Goal: Contribute content: Add original content to the website for others to see

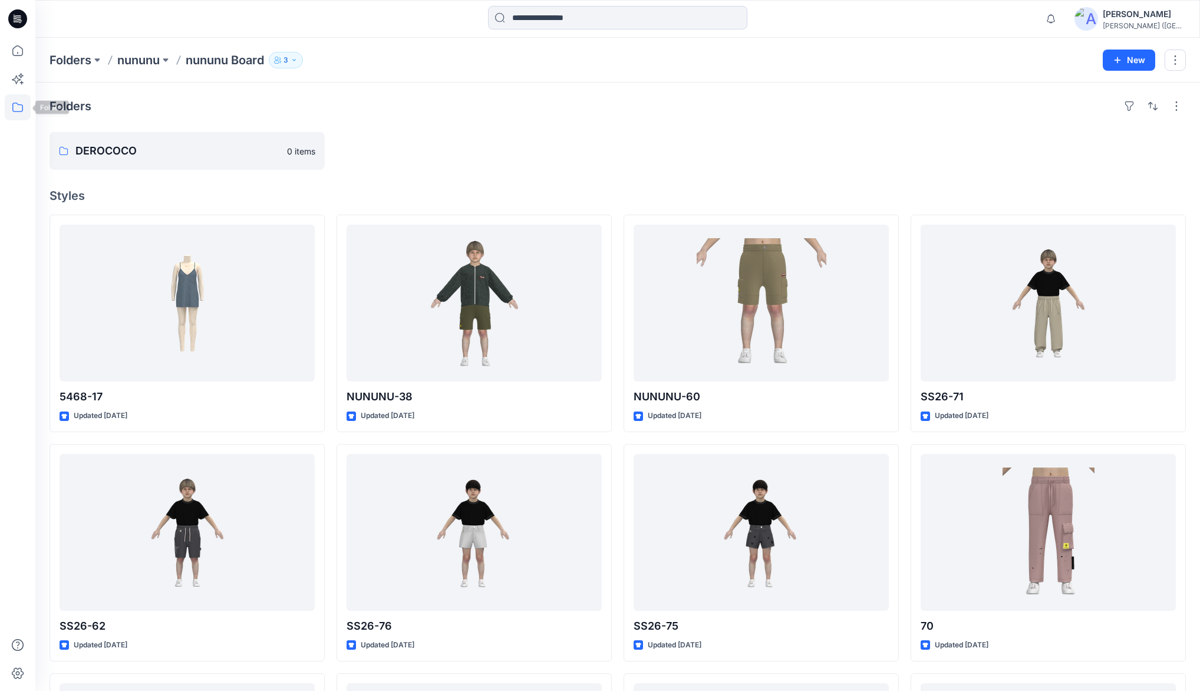
click at [23, 111] on icon at bounding box center [18, 107] width 26 height 26
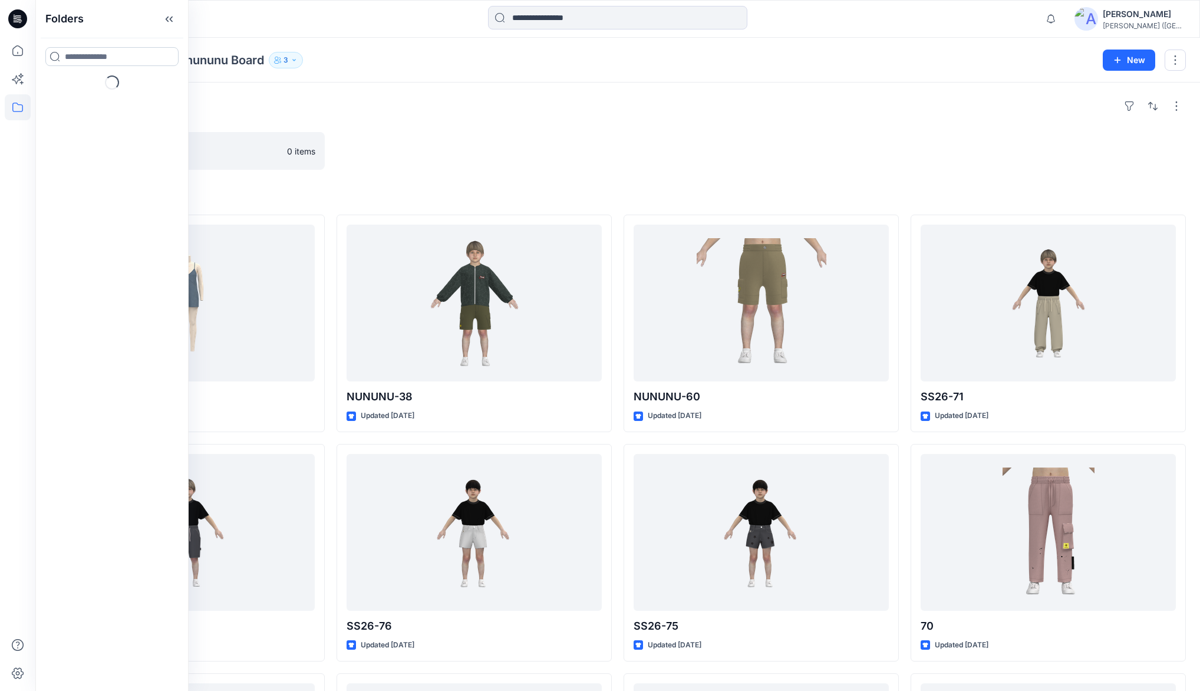
click at [80, 55] on input at bounding box center [111, 56] width 133 height 19
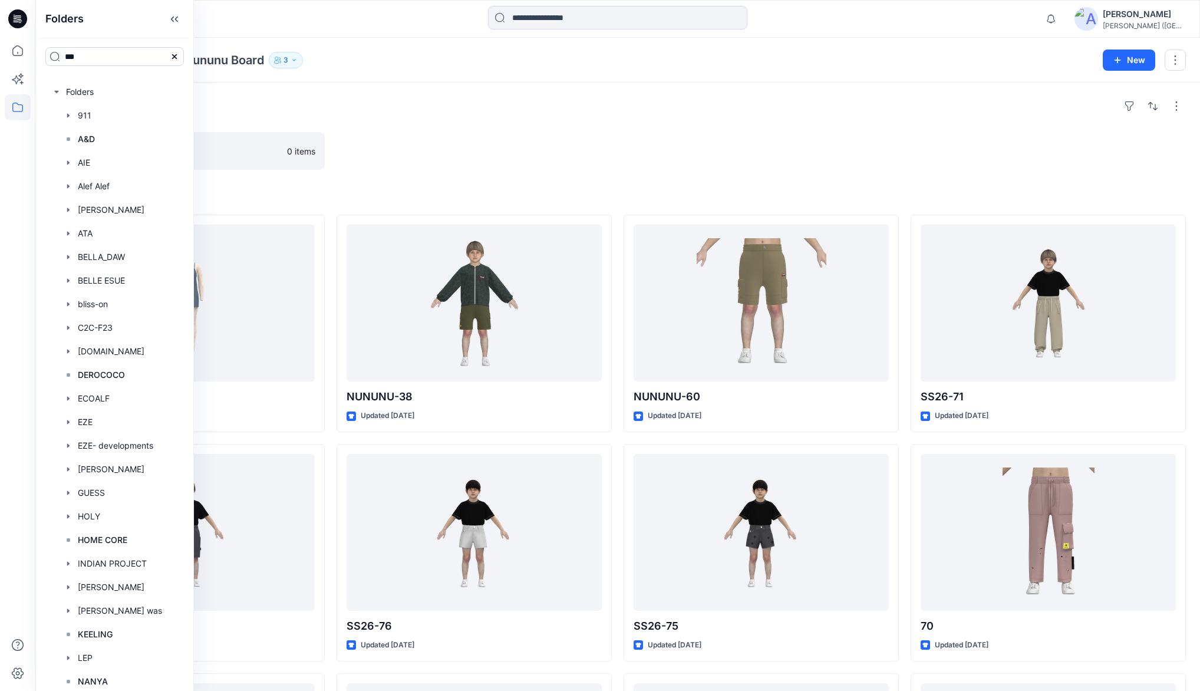
type input "***"
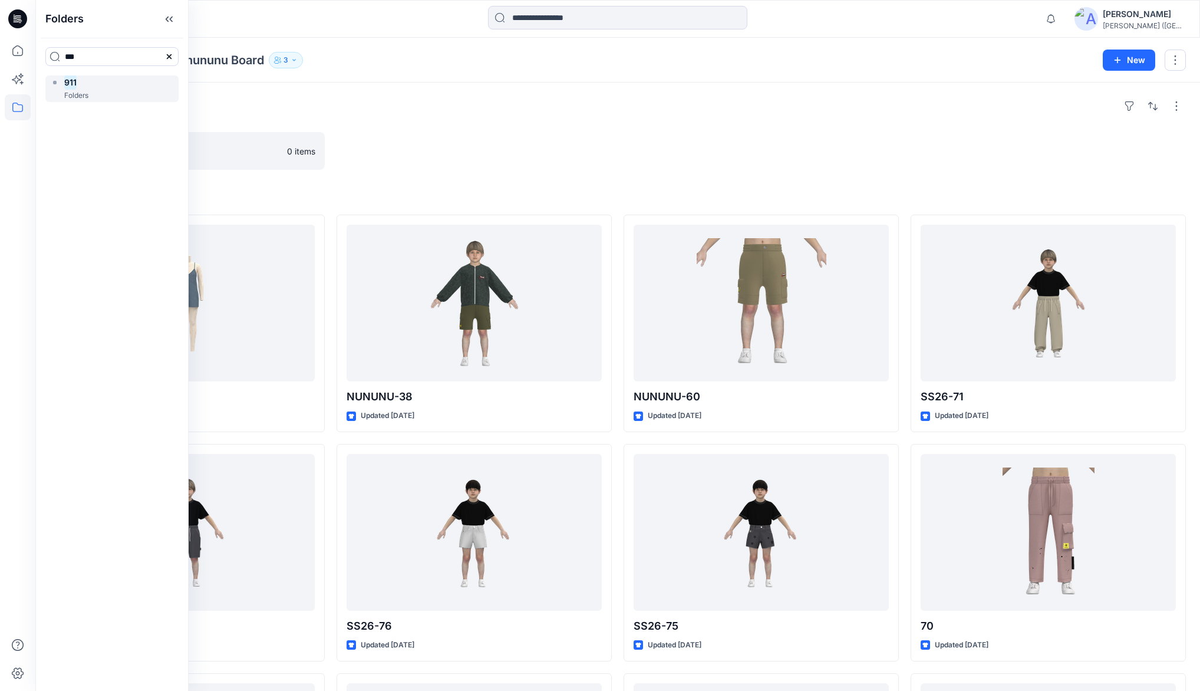
click at [127, 91] on div "911 Folders" at bounding box center [111, 88] width 133 height 27
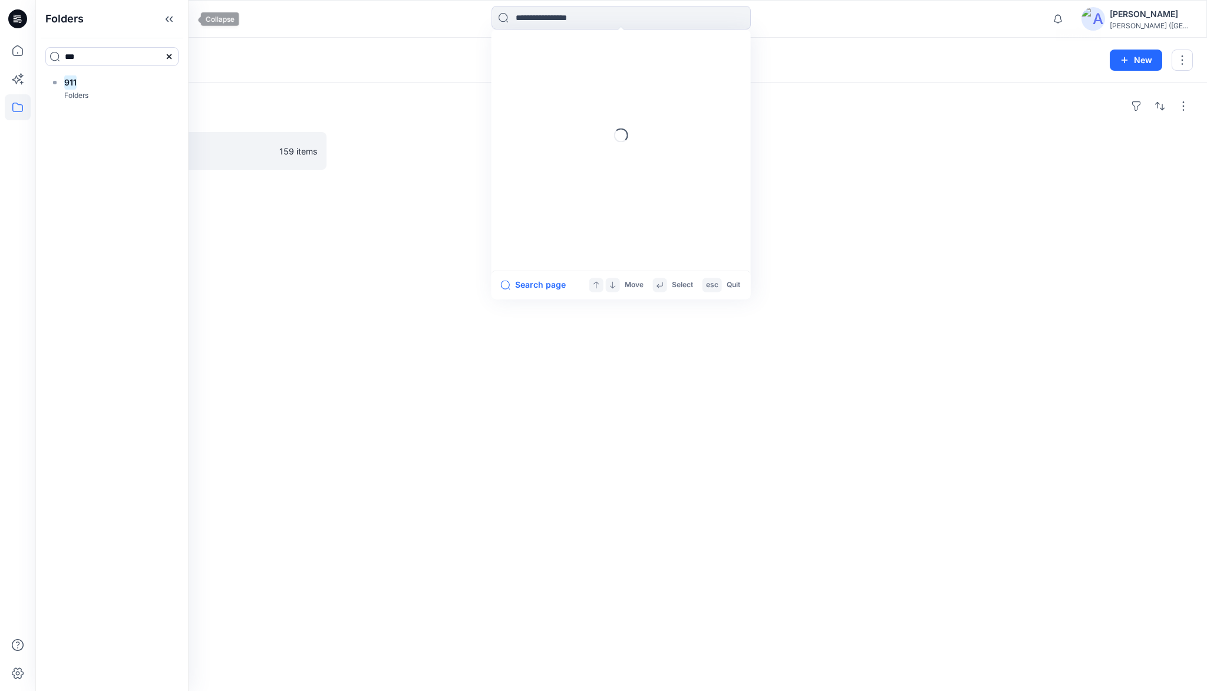
click at [179, 14] on icon at bounding box center [169, 18] width 19 height 19
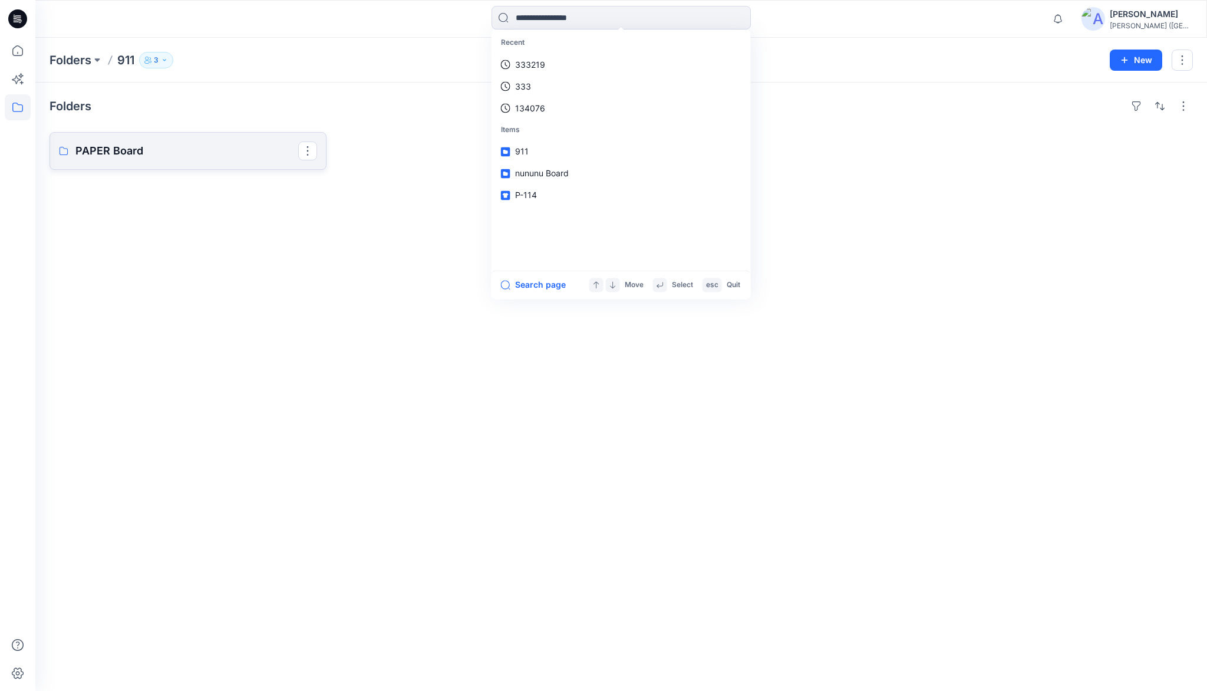
click at [116, 143] on p "PAPER Board" at bounding box center [186, 151] width 223 height 17
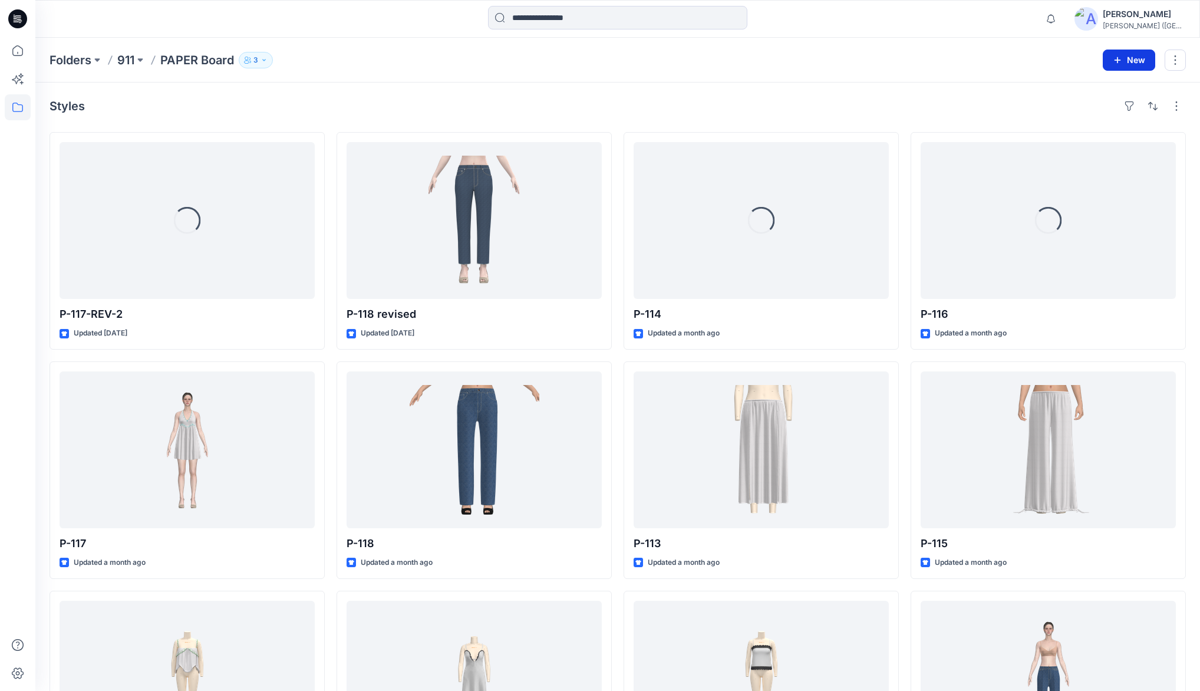
click at [1110, 58] on button "New" at bounding box center [1129, 60] width 52 height 21
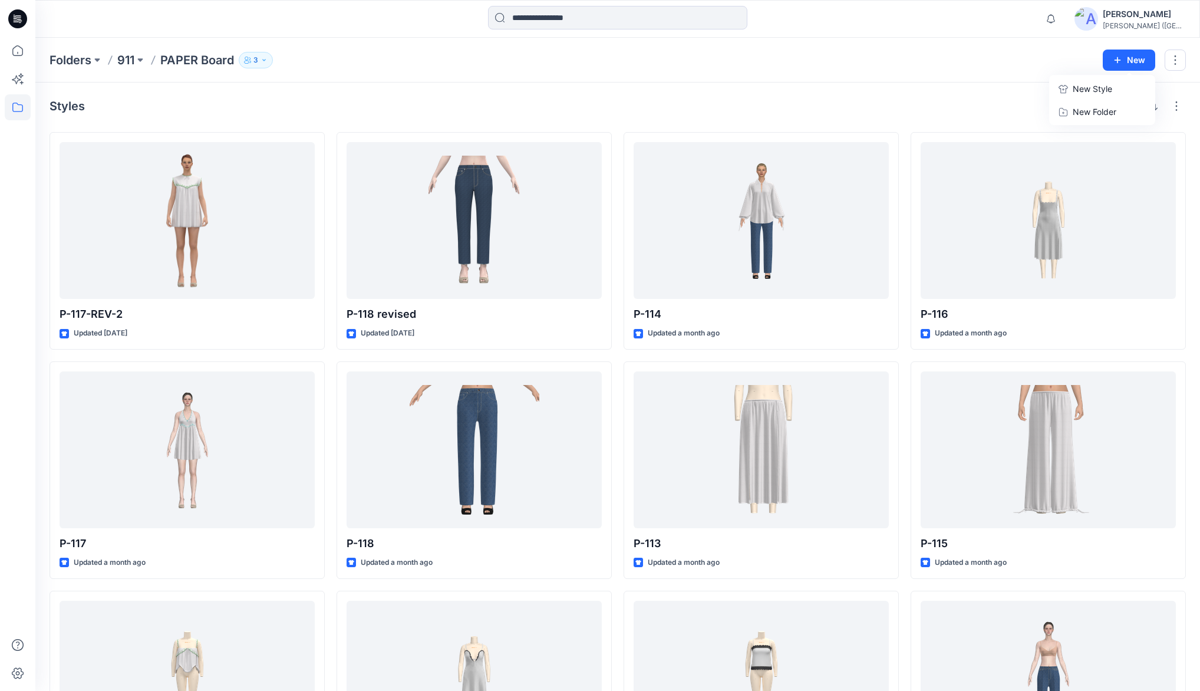
click at [1082, 82] on p "New Style" at bounding box center [1093, 89] width 40 height 14
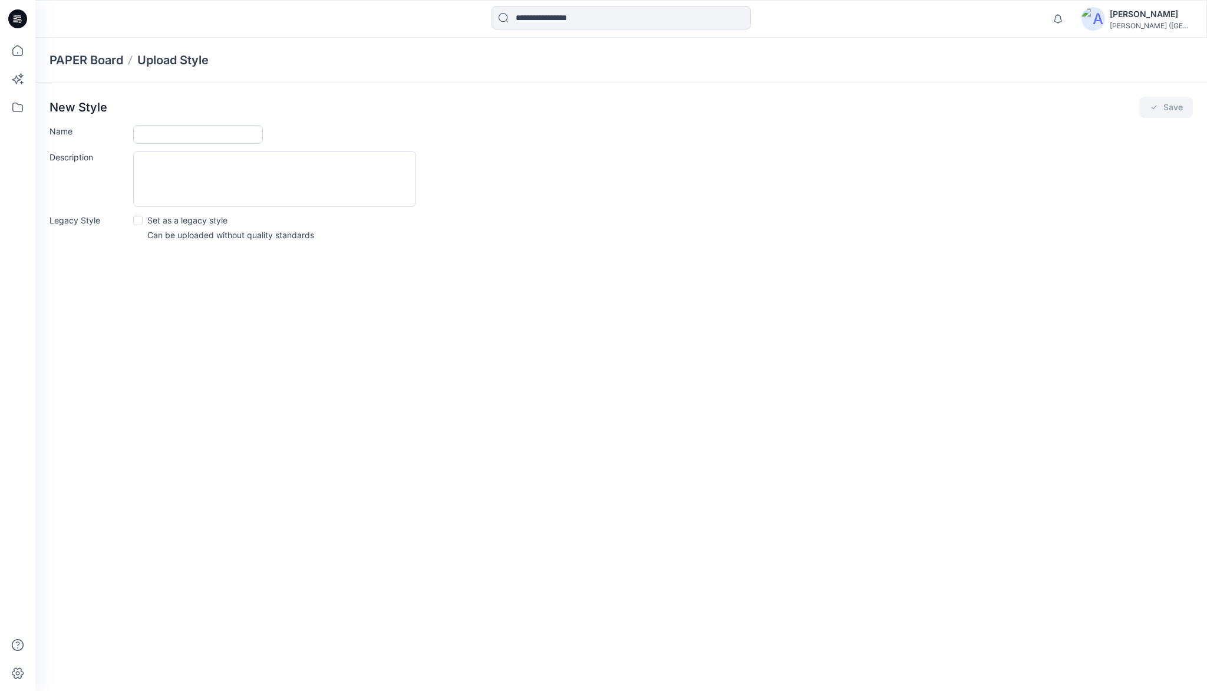
click at [157, 130] on input "Name" at bounding box center [198, 134] width 130 height 19
type input "**********"
click at [1158, 106] on icon "submit" at bounding box center [1154, 107] width 9 height 9
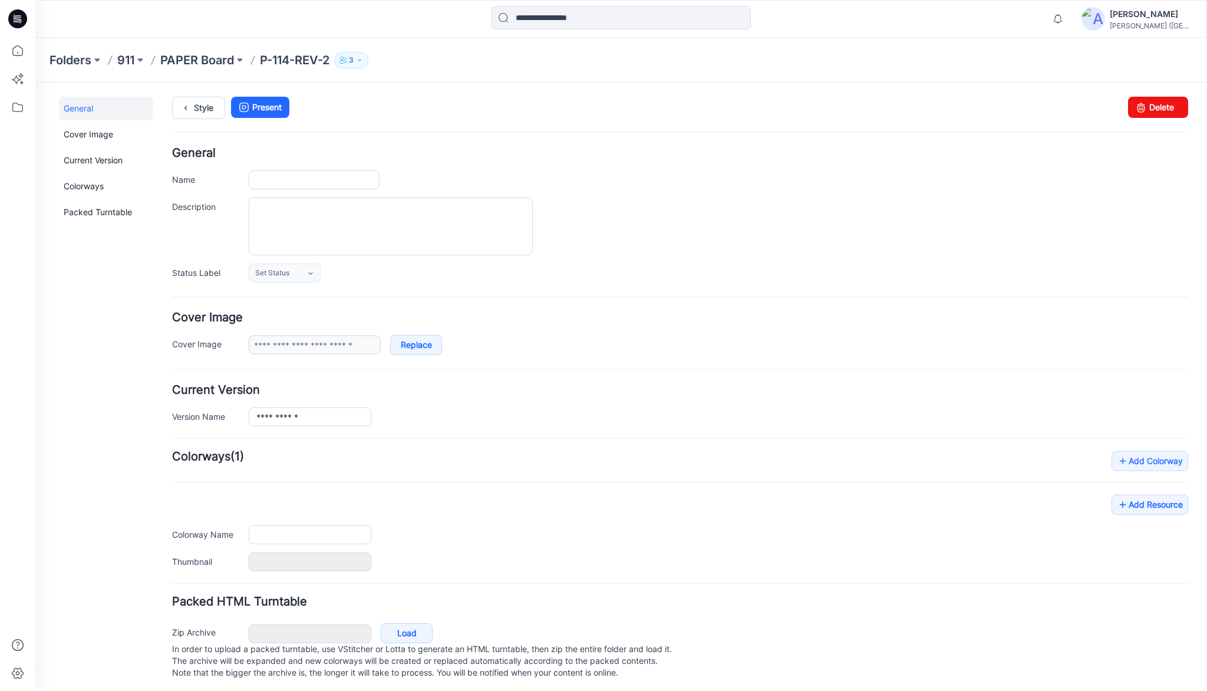
type input "**********"
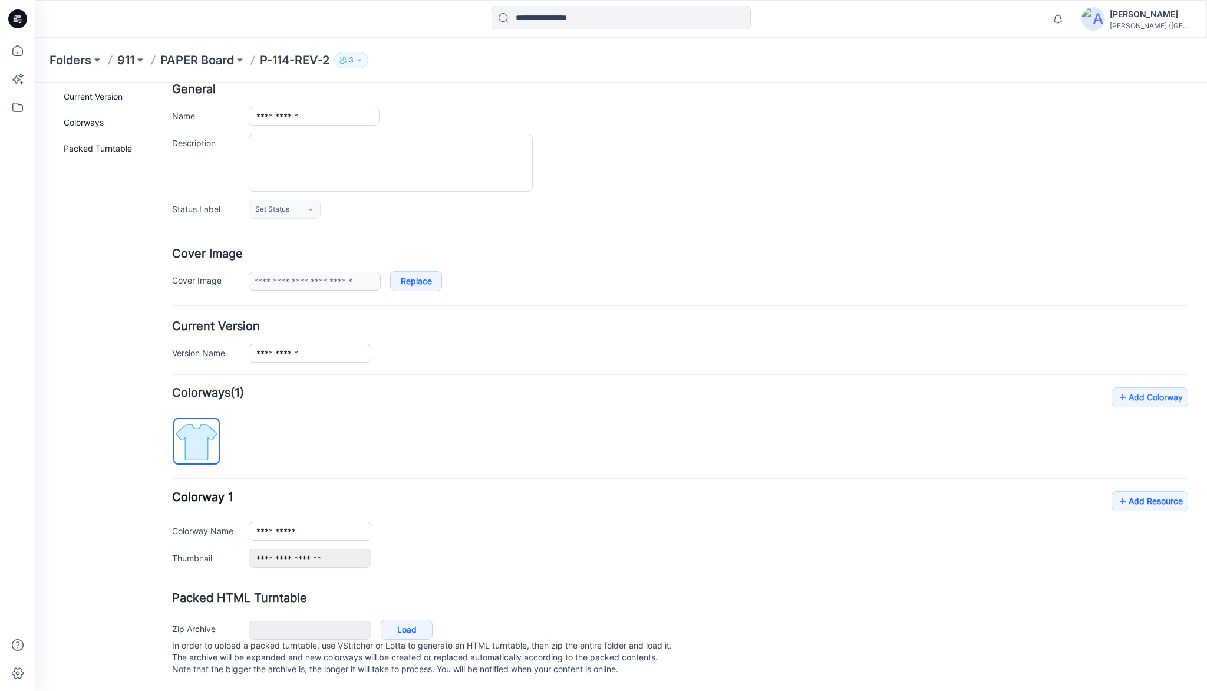
scroll to position [73, 0]
click at [1132, 491] on link "Add Resource" at bounding box center [1150, 501] width 77 height 20
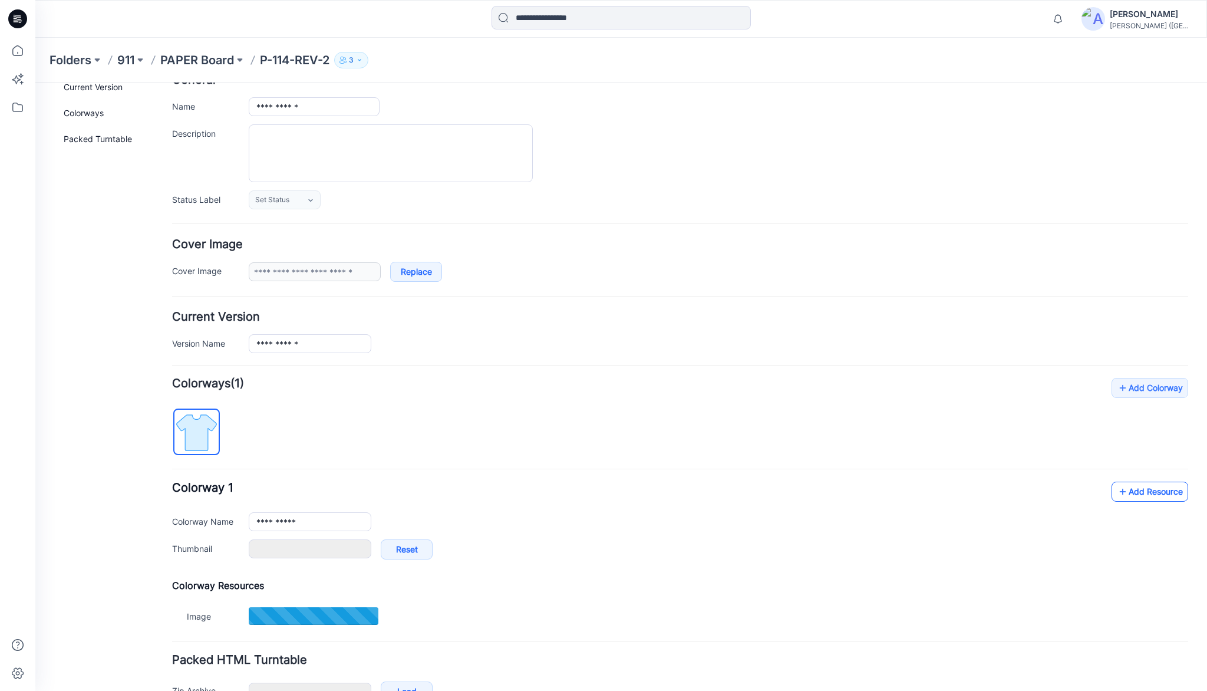
click at [1153, 488] on link "Add Resource" at bounding box center [1150, 492] width 77 height 20
type input "**********"
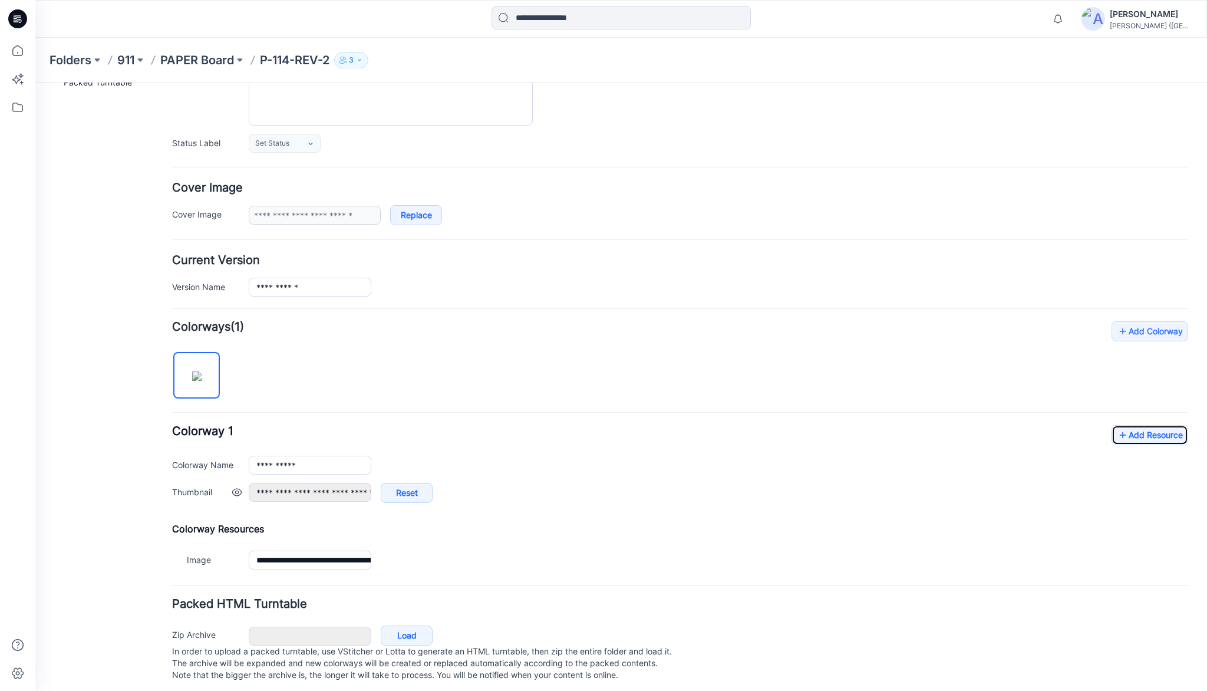
scroll to position [145, 0]
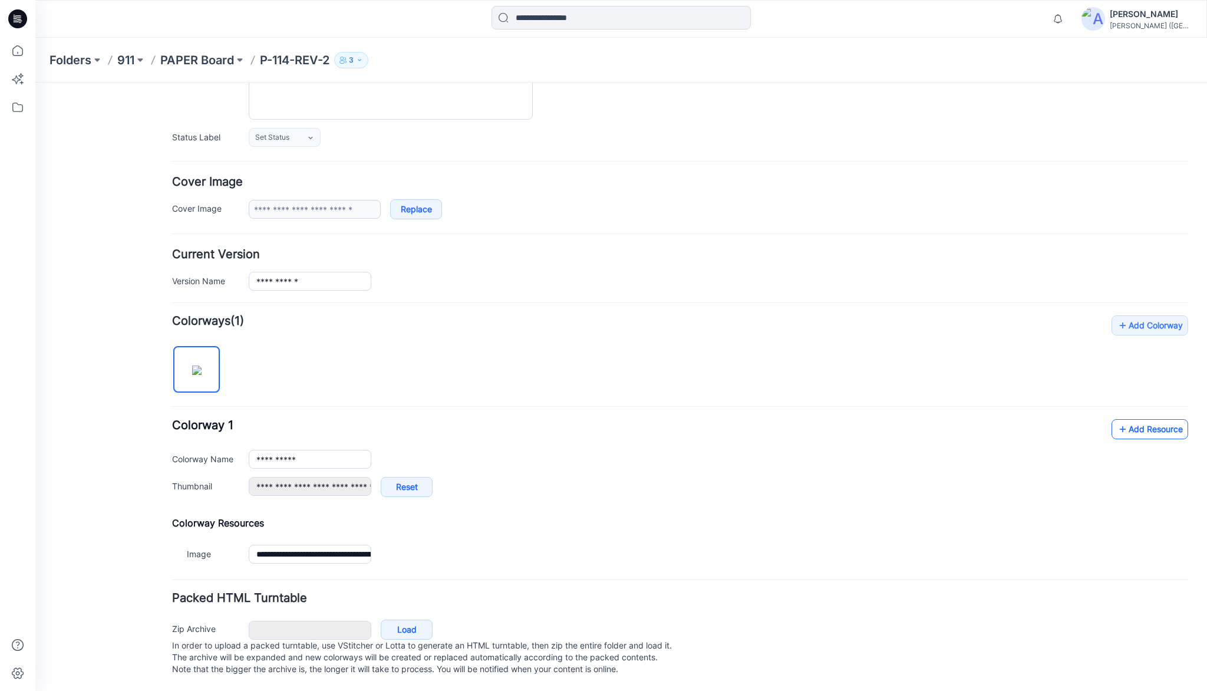
click at [1159, 420] on link "Add Resource" at bounding box center [1150, 429] width 77 height 20
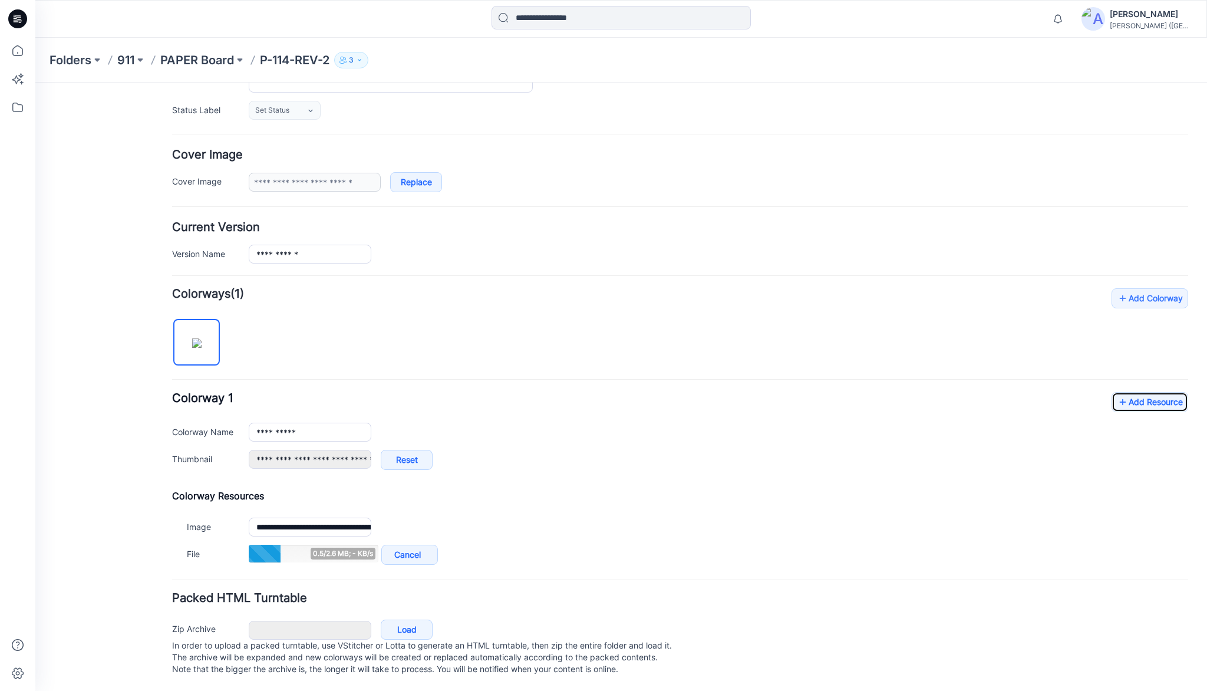
scroll to position [172, 0]
click at [1156, 392] on link "Add Resource" at bounding box center [1150, 402] width 77 height 20
click at [1141, 392] on link "Add Resource" at bounding box center [1150, 402] width 77 height 20
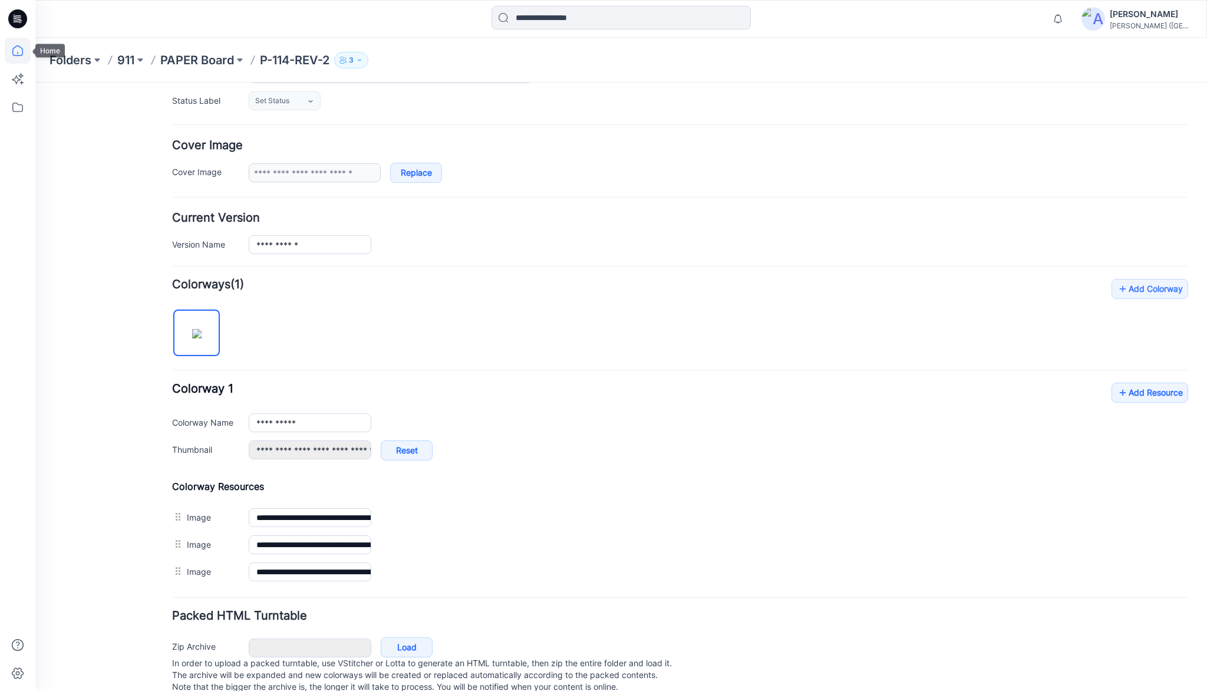
click at [17, 52] on icon at bounding box center [17, 53] width 1 height 2
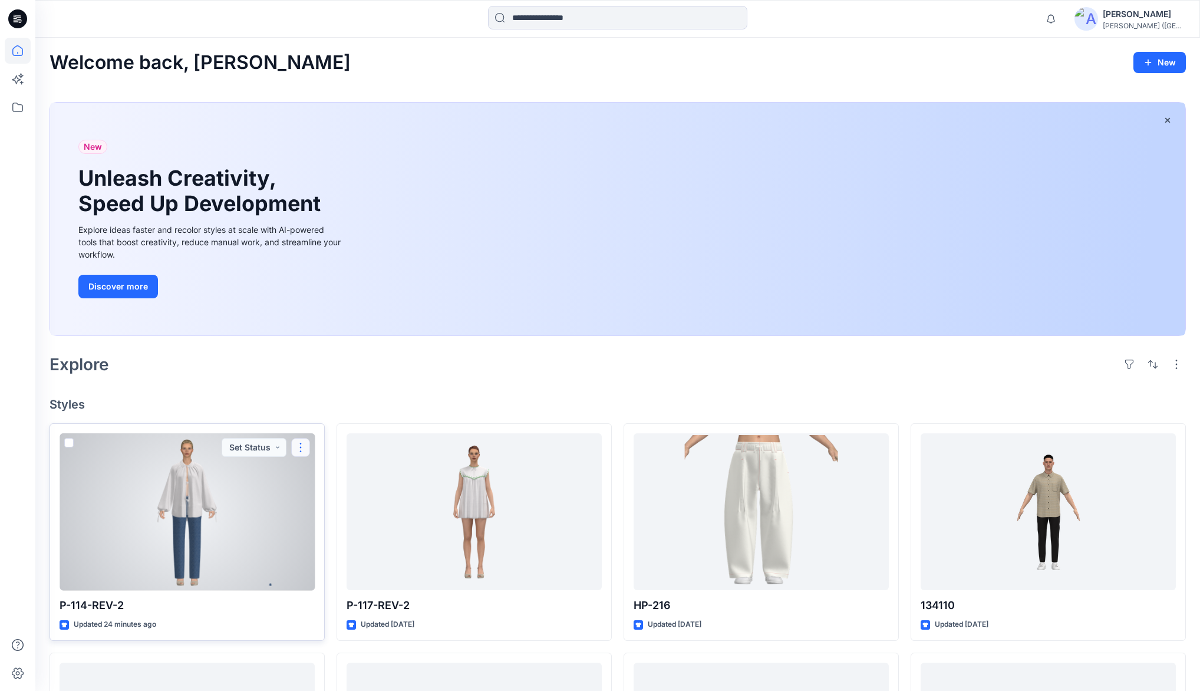
click at [300, 448] on button "button" at bounding box center [300, 447] width 19 height 19
click at [330, 540] on p "Duplicate to..." at bounding box center [342, 540] width 54 height 12
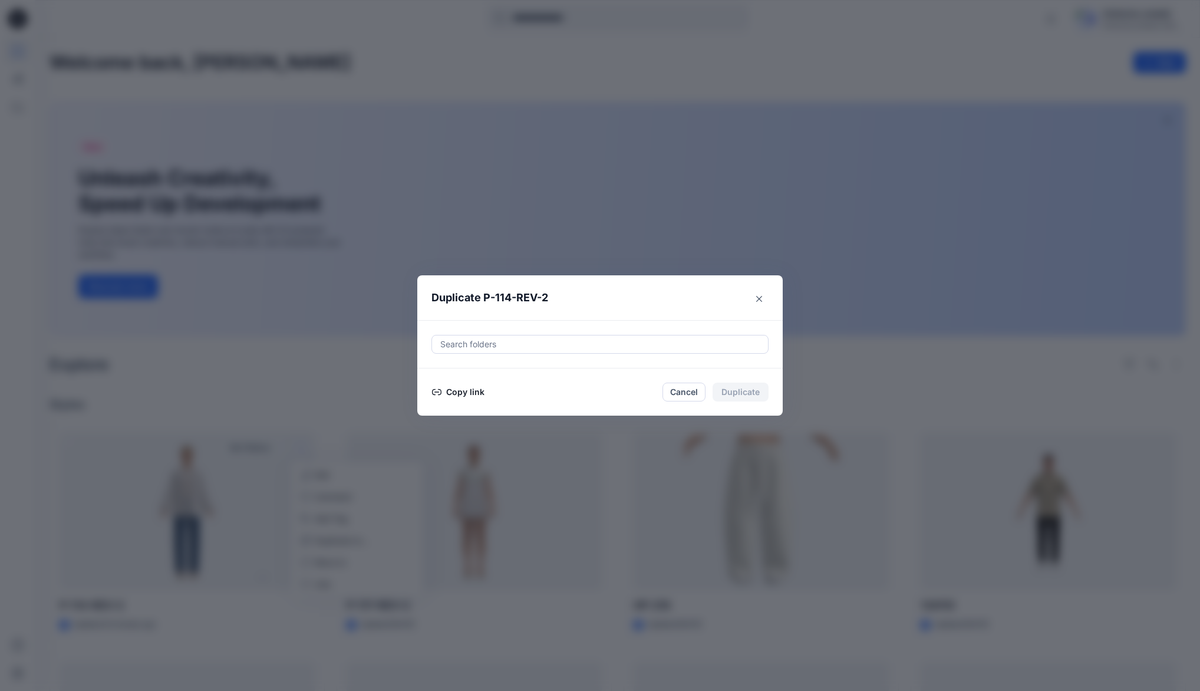
click at [463, 393] on button "Copy link" at bounding box center [459, 392] width 54 height 14
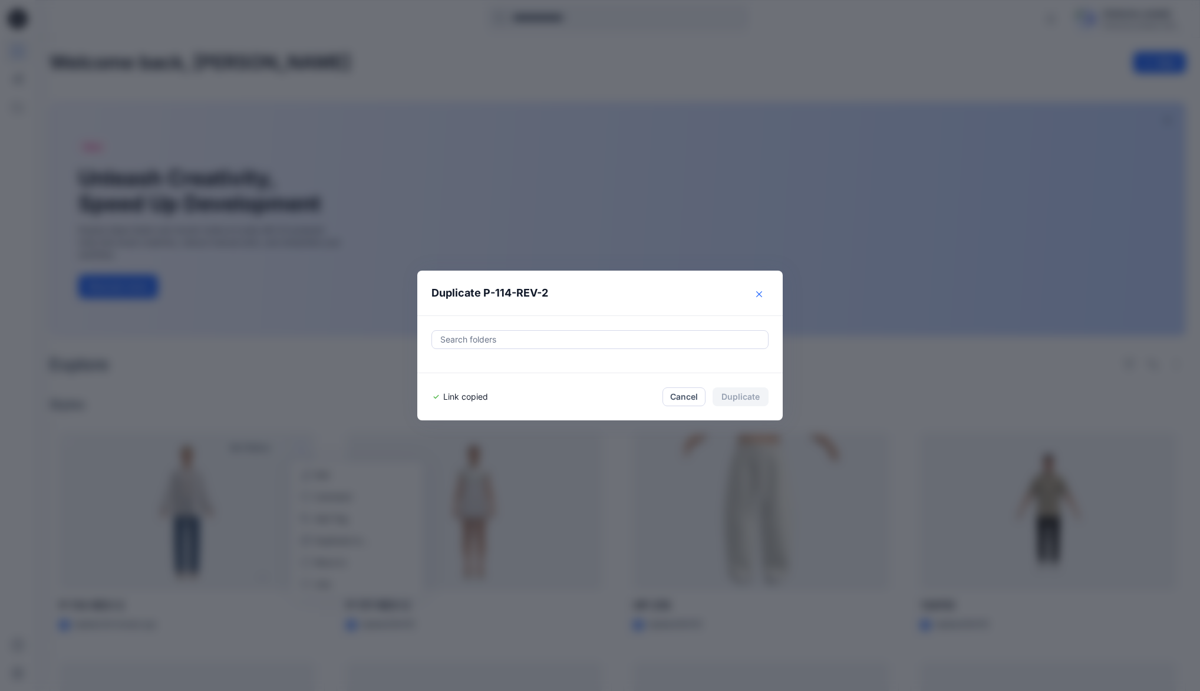
click at [761, 294] on icon "Close" at bounding box center [759, 294] width 6 height 6
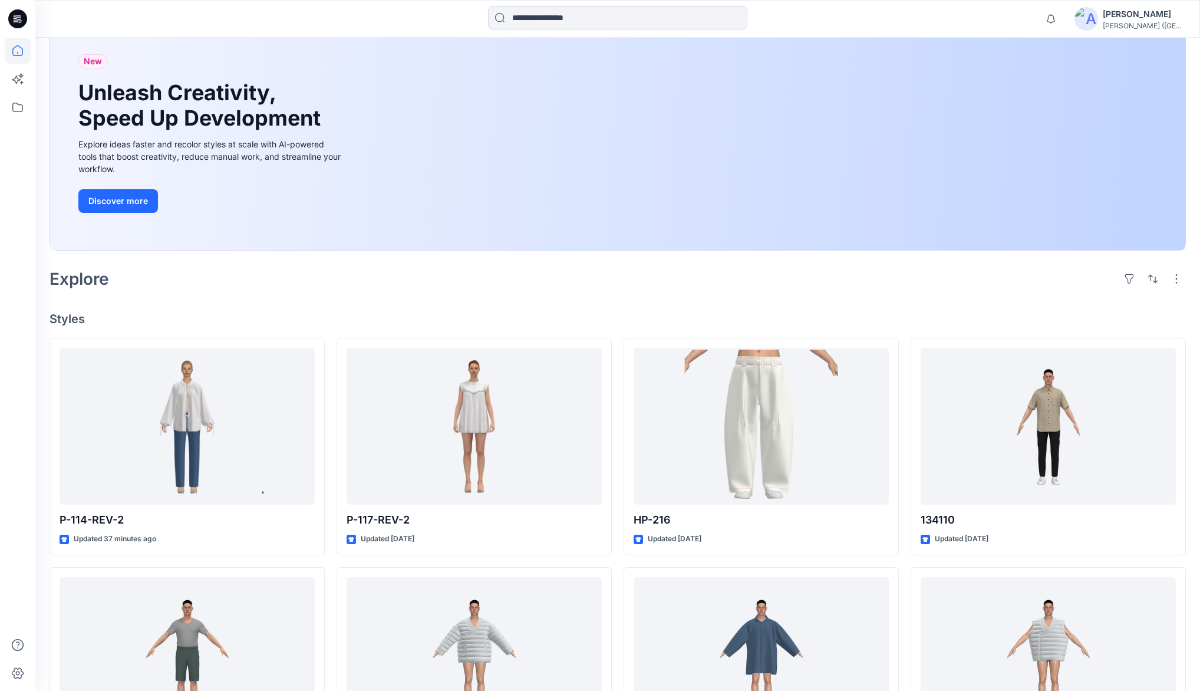
scroll to position [94, 0]
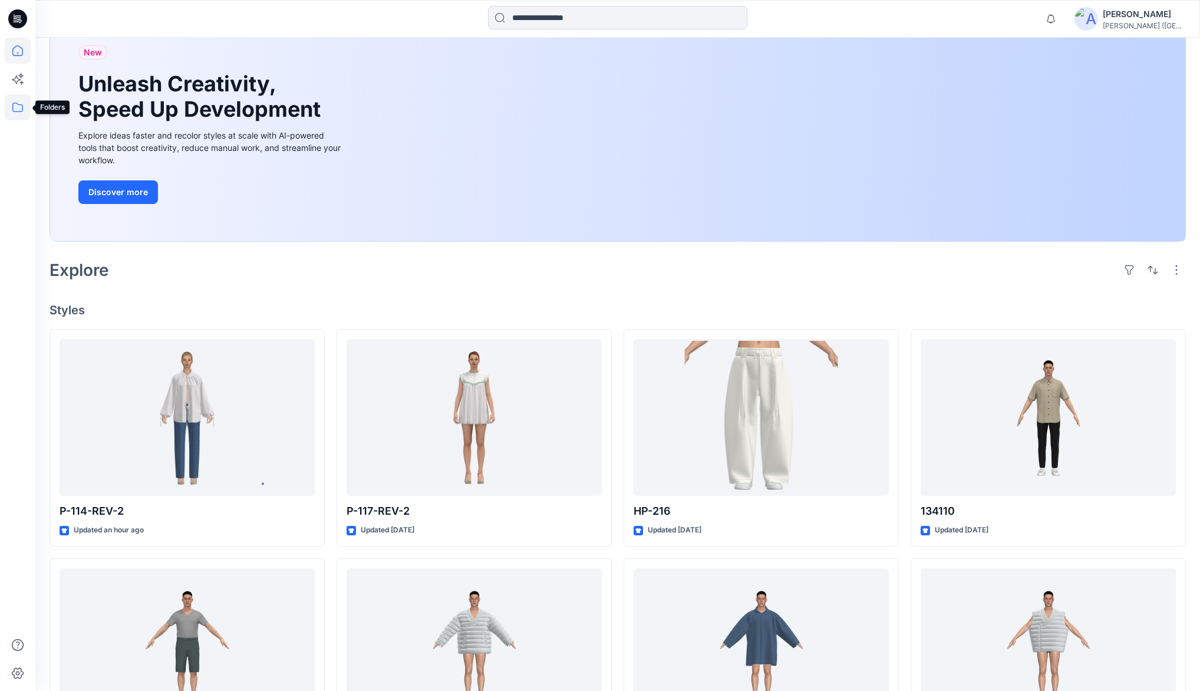
click at [18, 106] on icon at bounding box center [18, 107] width 26 height 26
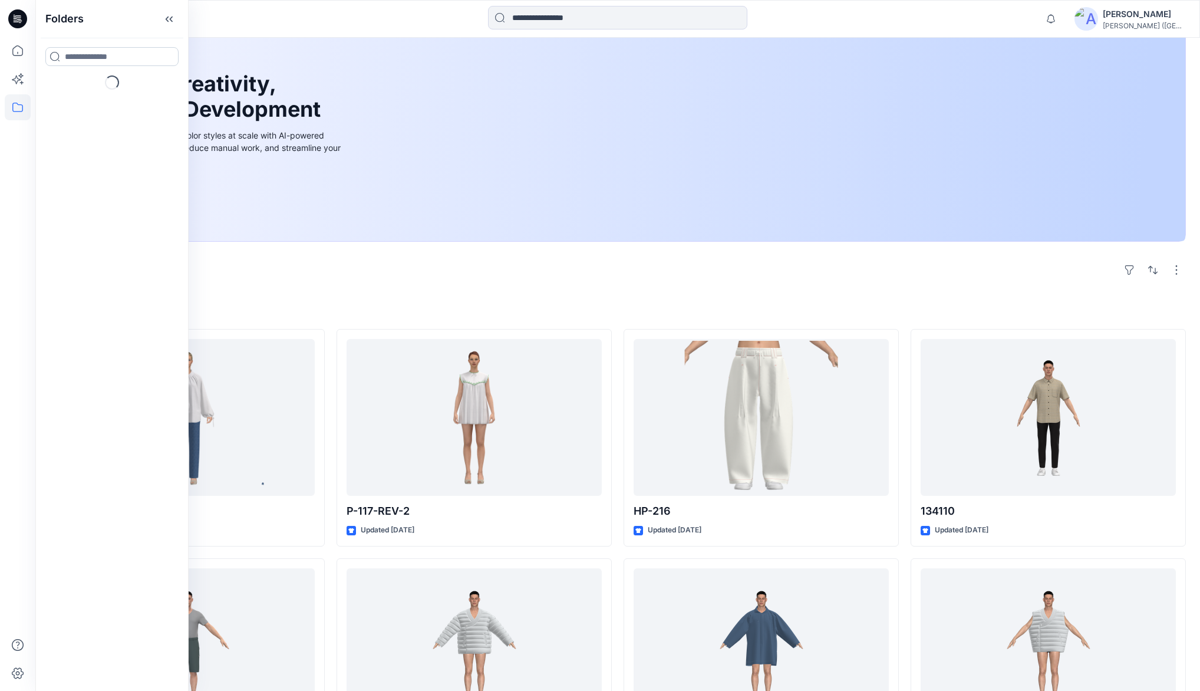
click at [82, 57] on input at bounding box center [111, 56] width 133 height 19
type input "***"
click at [96, 94] on div "911 Folders" at bounding box center [111, 88] width 133 height 27
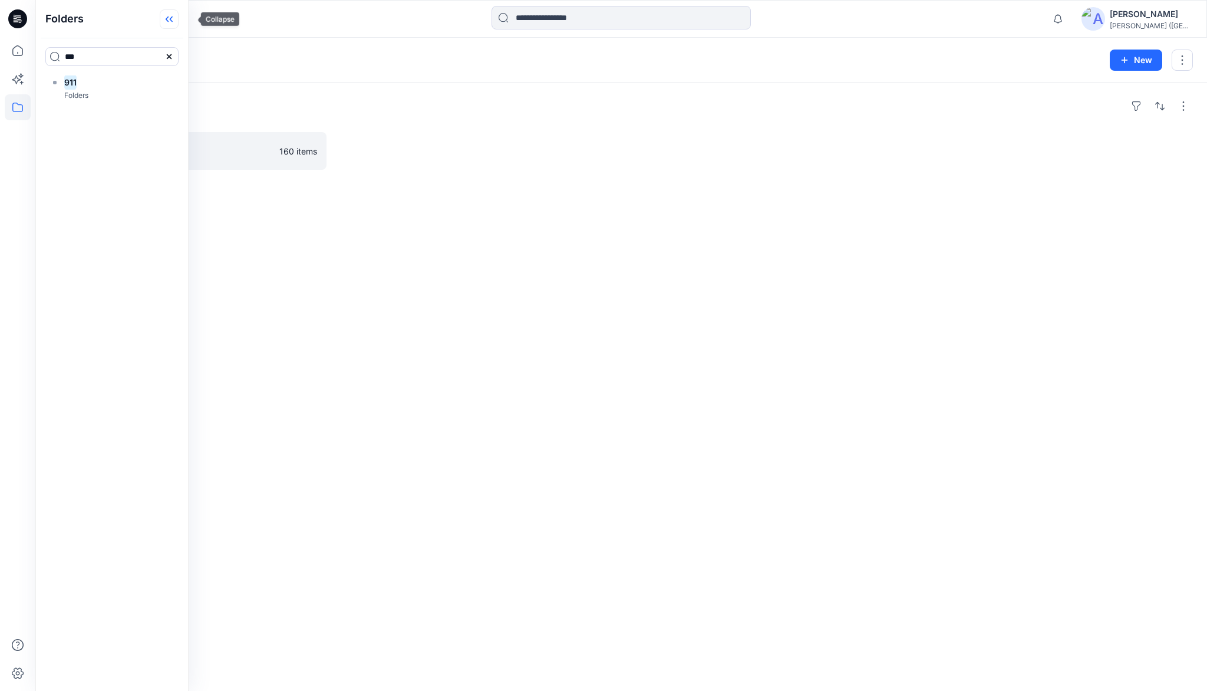
click at [179, 21] on icon at bounding box center [169, 18] width 19 height 19
click at [125, 150] on p "PAPER Board" at bounding box center [186, 151] width 223 height 17
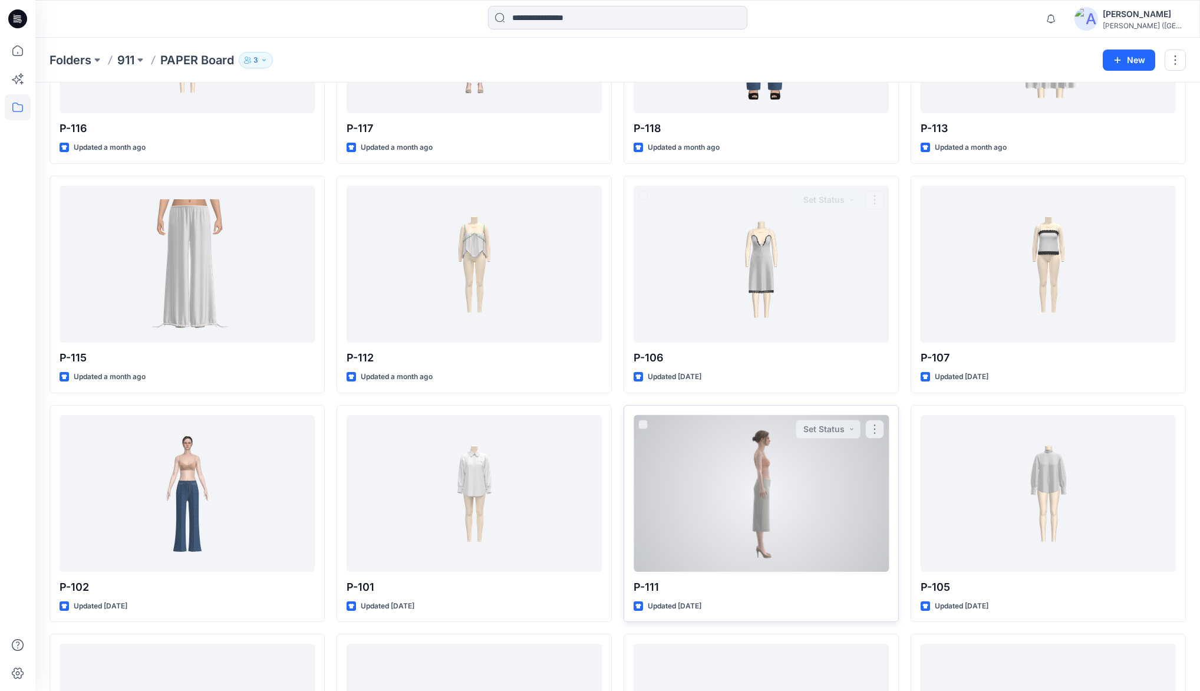
scroll to position [597, 0]
